Goal: Task Accomplishment & Management: Use online tool/utility

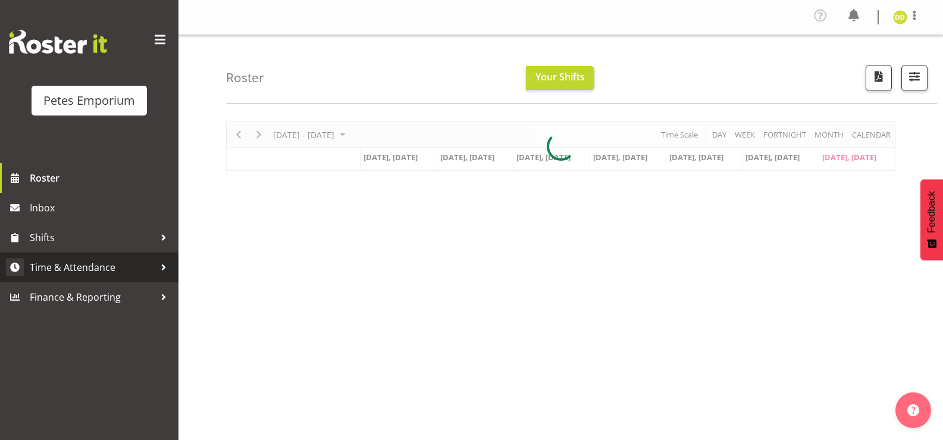
click at [108, 267] on span "Time & Attendance" at bounding box center [92, 267] width 125 height 18
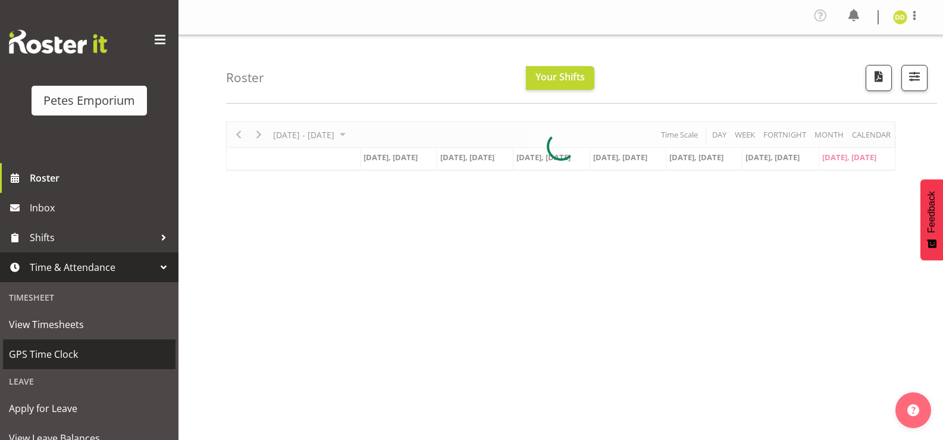
click at [60, 349] on span "GPS Time Clock" at bounding box center [89, 354] width 161 height 18
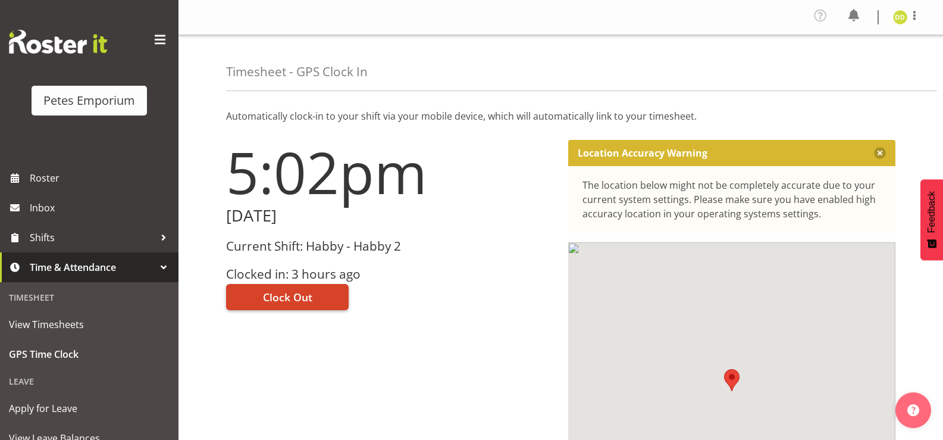
click at [307, 287] on button "Clock Out" at bounding box center [287, 297] width 123 height 26
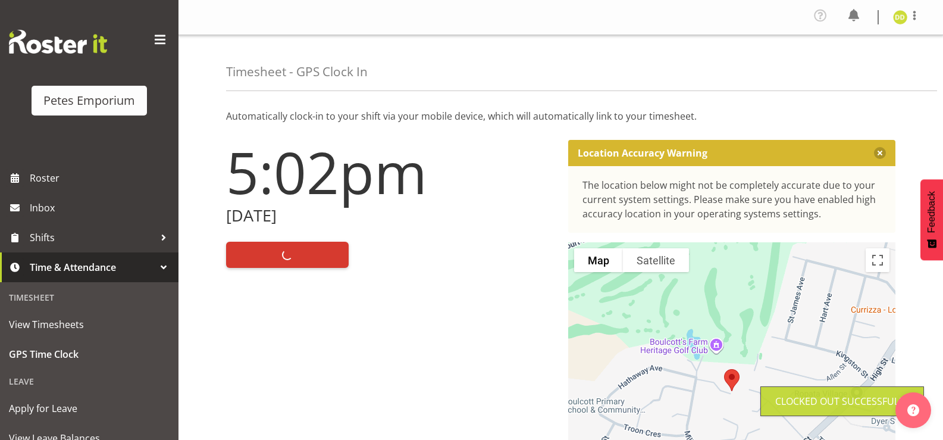
click at [907, 19] on img at bounding box center [900, 17] width 14 height 14
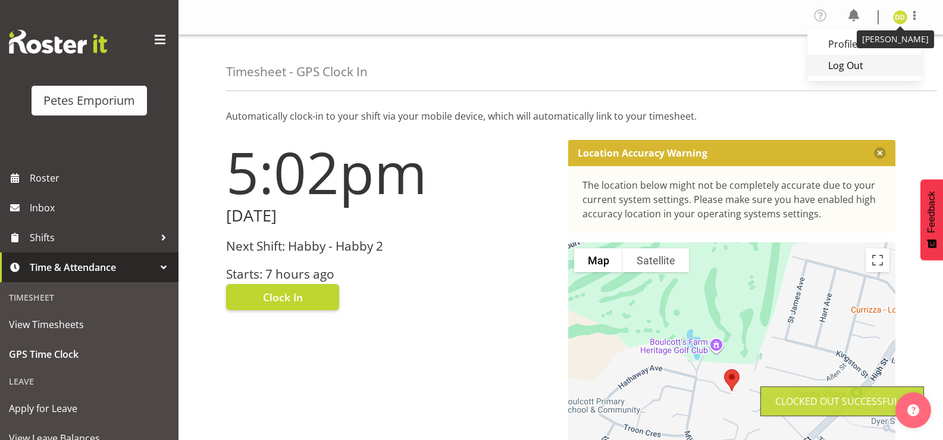
click at [867, 74] on link "Log Out" at bounding box center [865, 65] width 114 height 21
